Goal: Transaction & Acquisition: Book appointment/travel/reservation

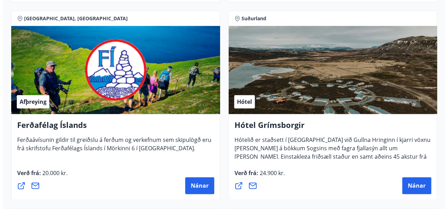
scroll to position [331, 0]
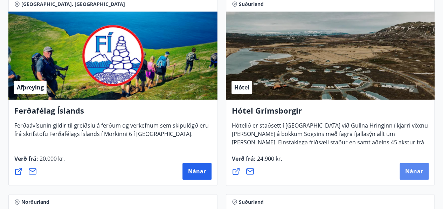
click at [412, 166] on button "Nánar" at bounding box center [413, 171] width 29 height 17
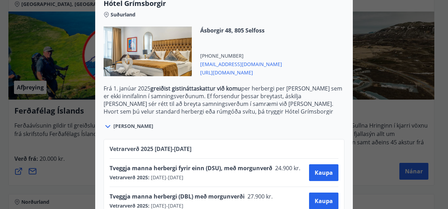
scroll to position [206, 0]
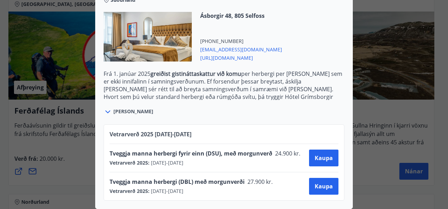
drag, startPoint x: 177, startPoint y: 116, endPoint x: 216, endPoint y: 166, distance: 63.1
click at [216, 166] on div "Hótel Grímsborgir Aðeins er hægt að bóka stéttarfélagsverð með því að hafa samb…" at bounding box center [224, 32] width 258 height 354
click at [239, 116] on div "Vetrarverð [PHONE_NUMBER][DATE] - [DATE] Tveggja manna herbergi fyrir einn (DSU…" at bounding box center [224, 158] width 258 height 85
click at [413, 106] on div "Hótel Grímsborgir Aðeins er hægt að bóka stéttarfélagsverð með því að hafa samb…" at bounding box center [224, 104] width 448 height 209
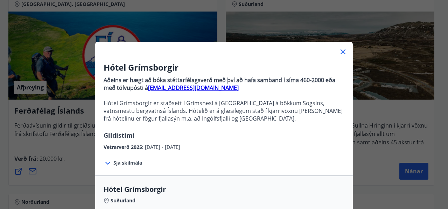
click at [340, 49] on icon at bounding box center [343, 52] width 8 height 8
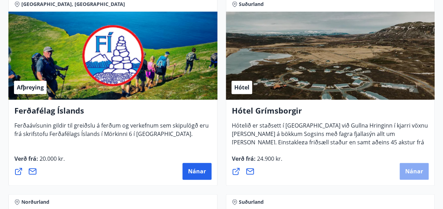
click at [415, 168] on span "Nánar" at bounding box center [414, 172] width 18 height 8
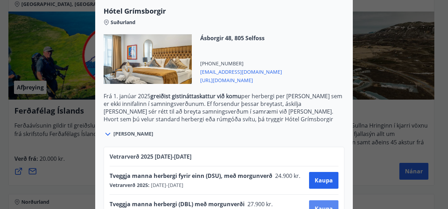
scroll to position [188, 0]
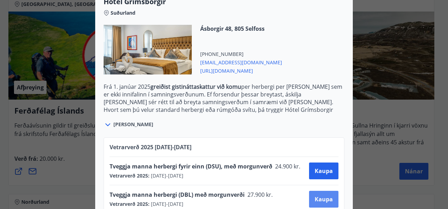
drag, startPoint x: 300, startPoint y: 107, endPoint x: 314, endPoint y: 198, distance: 91.8
click at [314, 198] on div "Hótel Grímsborgir Aðeins er hægt að bóka stéttarfélagsverð með því að hafa samb…" at bounding box center [224, 45] width 258 height 354
click at [251, 127] on div "[PERSON_NAME]" at bounding box center [224, 121] width 241 height 16
click at [245, 112] on p "Hvort sem þú velur standard herbergi eða rúmgóða svítu, þá tryggir Hótel Grímsb…" at bounding box center [224, 113] width 241 height 15
click at [240, 101] on p "Frá [DATE] greiðist gistináttaskattur við komu per herbergi per [PERSON_NAME] s…" at bounding box center [224, 94] width 241 height 23
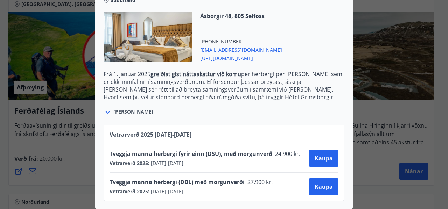
scroll to position [206, 0]
drag, startPoint x: 202, startPoint y: 122, endPoint x: 248, endPoint y: 180, distance: 74.2
click at [248, 189] on div "Hótel Grímsborgir Suðurland Ásborgir 48, 805 Selfoss [PHONE_NUMBER] [EMAIL_ADDR…" at bounding box center [224, 91] width 258 height 235
click at [249, 165] on div "Tveggja manna herbergi fyrir einn (DSU), með morgunverð 24.900 kr. Vetrarverð 2…" at bounding box center [224, 158] width 229 height 28
drag, startPoint x: 227, startPoint y: 152, endPoint x: 256, endPoint y: 201, distance: 56.5
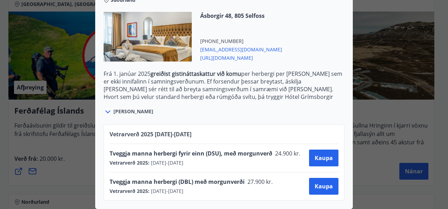
click at [256, 205] on div "Hótel Grímsborgir Aðeins er hægt að bóka stéttarfélagsverð með því að hafa samb…" at bounding box center [224, 104] width 448 height 209
click at [245, 179] on span "27.900 kr." at bounding box center [260, 182] width 30 height 8
click at [204, 188] on div "Vetrarverð 2025 : [DATE] - [DATE]" at bounding box center [194, 191] width 168 height 7
click at [246, 54] on span "[URL][DOMAIN_NAME]" at bounding box center [241, 57] width 82 height 8
click at [371, 106] on div "Hótel Grímsborgir Aðeins er hægt að bóka stéttarfélagsverð með því að hafa samb…" at bounding box center [224, 104] width 448 height 209
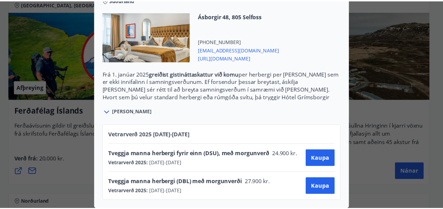
scroll to position [0, 0]
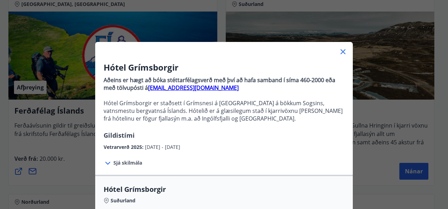
click at [339, 52] on icon at bounding box center [343, 52] width 8 height 8
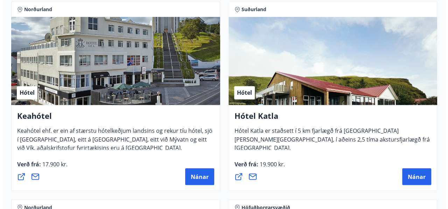
scroll to position [528, 0]
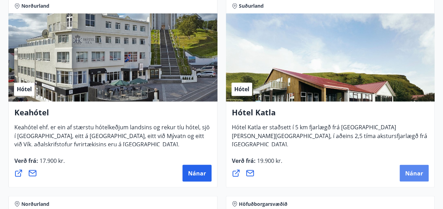
click at [414, 167] on button "Nánar" at bounding box center [413, 173] width 29 height 17
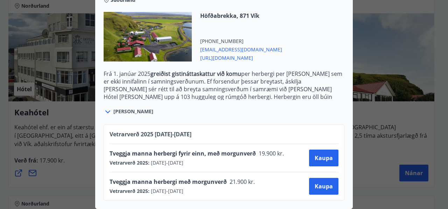
scroll to position [279, 0]
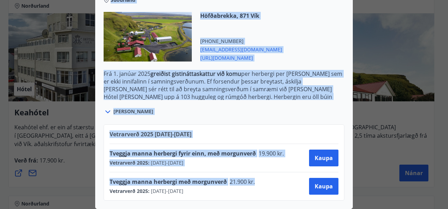
drag, startPoint x: 279, startPoint y: 97, endPoint x: 274, endPoint y: 177, distance: 80.7
click at [266, 163] on div "Tveggja manna herbergi fyrir einn, með morgunverð 19.900 kr. Vetrarverð 2025 : …" at bounding box center [224, 158] width 229 height 28
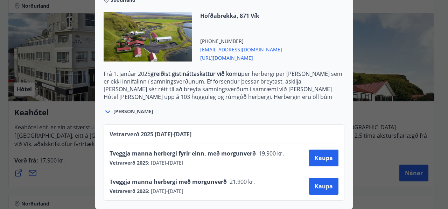
click at [380, 140] on div "Hótel Katla Fyrir bókanir og frekari upplýsingar vinsamlegast sendið póst á net…" at bounding box center [224, 104] width 448 height 209
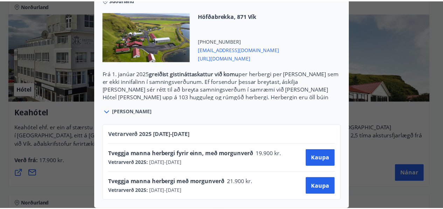
scroll to position [0, 0]
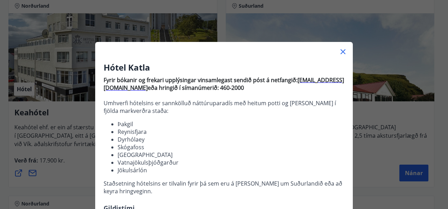
click at [343, 51] on icon at bounding box center [343, 52] width 8 height 8
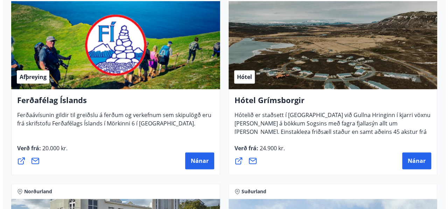
scroll to position [360, 0]
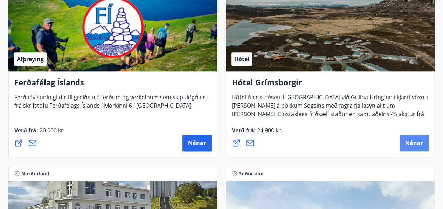
click at [412, 143] on span "Nánar" at bounding box center [414, 143] width 18 height 8
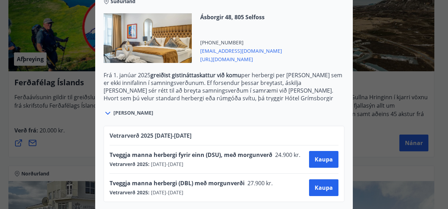
scroll to position [206, 0]
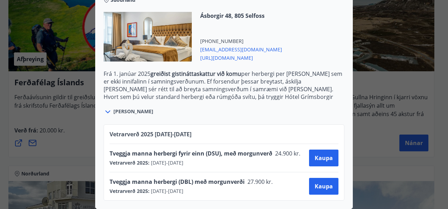
drag, startPoint x: 203, startPoint y: 107, endPoint x: 223, endPoint y: 187, distance: 82.3
click at [223, 187] on div "Hótel Grímsborgir Aðeins er hægt að bóka stéttarfélagsverð með því að hafa samb…" at bounding box center [224, 32] width 258 height 354
